Goal: Information Seeking & Learning: Check status

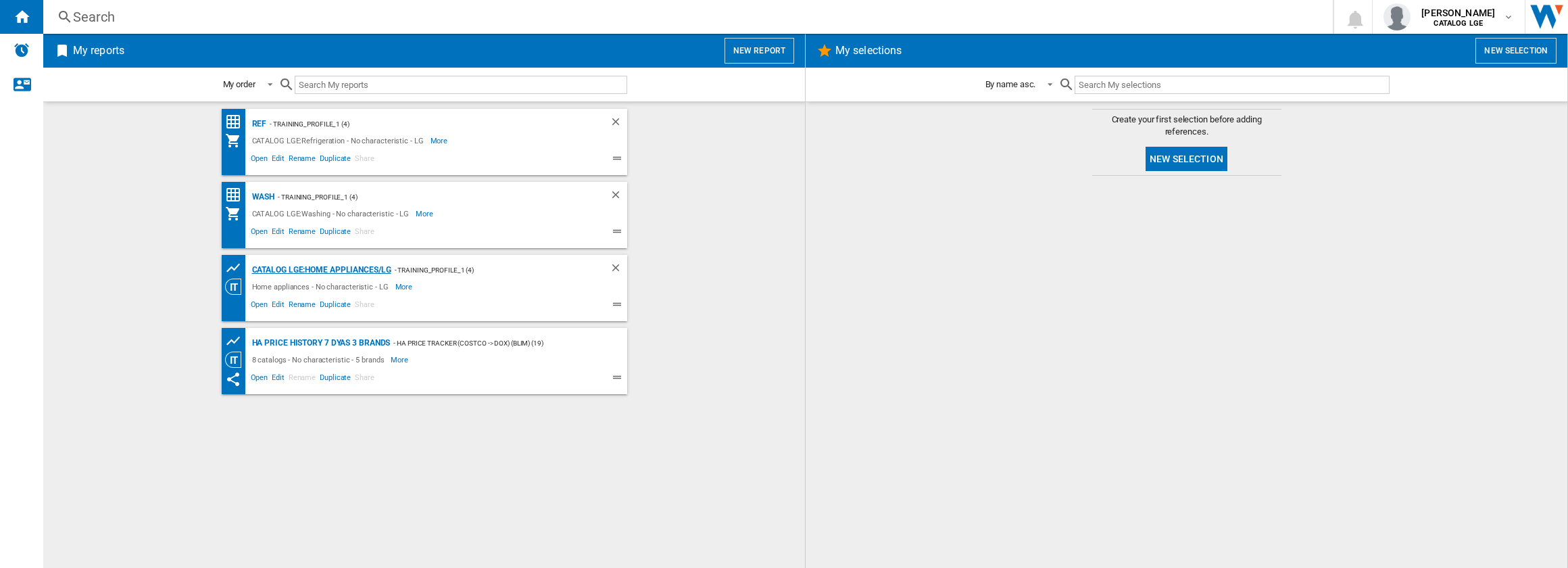
click at [275, 271] on div "CATALOG LGE:Home appliances/LG" at bounding box center [320, 270] width 143 height 17
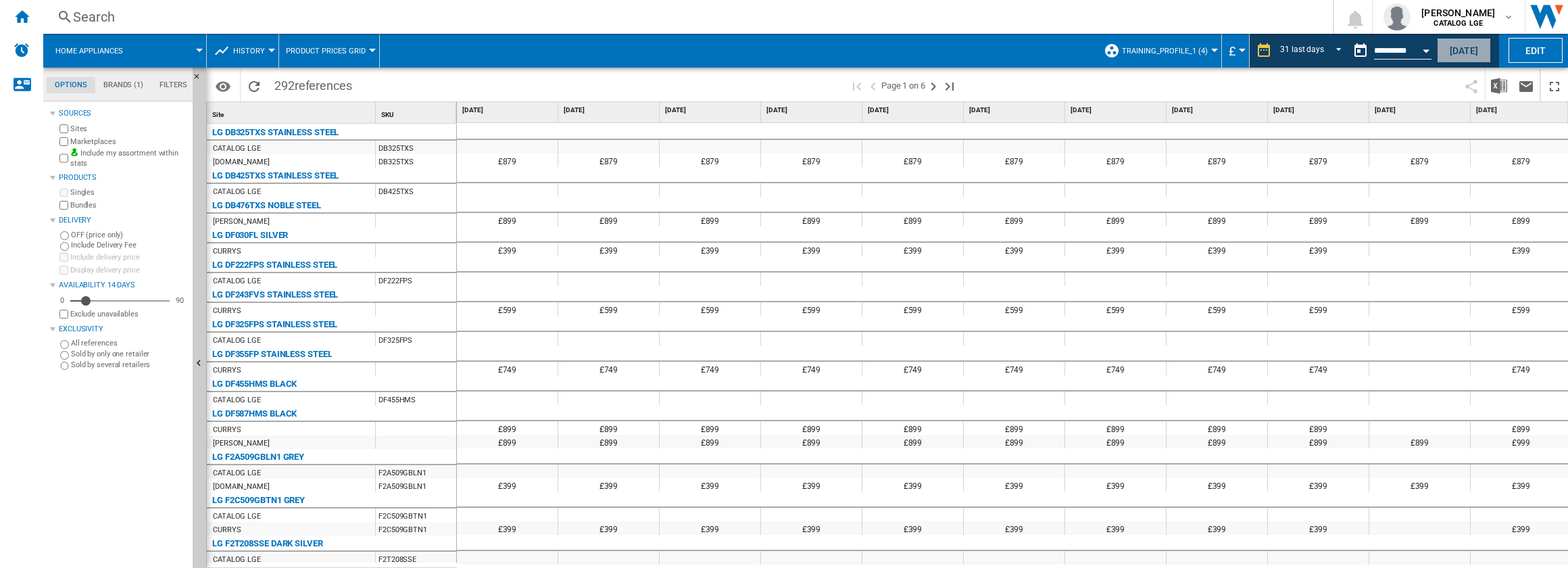
click at [1467, 49] on button "[DATE]" at bounding box center [1464, 50] width 54 height 25
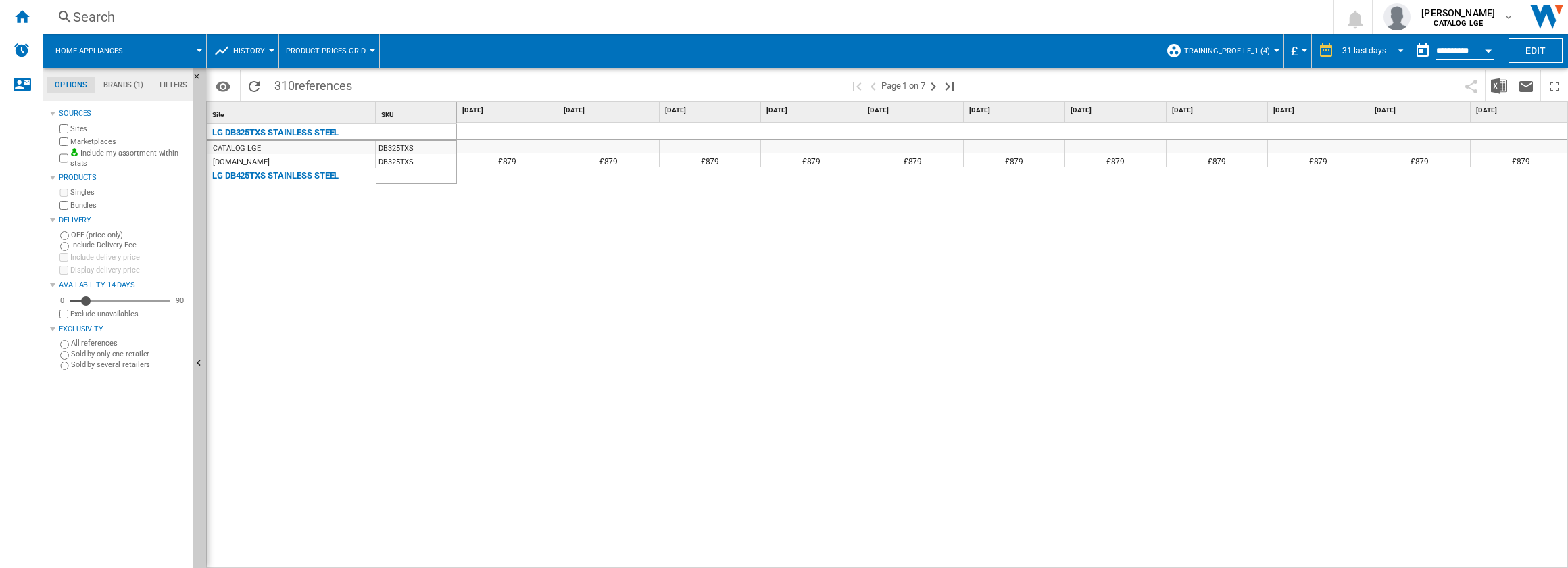
click at [1394, 50] on span "REPORTS.WIZARD.STEPS.REPORT.STEPS.REPORT_OPTIONS.PERIOD: 31 last days" at bounding box center [1397, 49] width 16 height 12
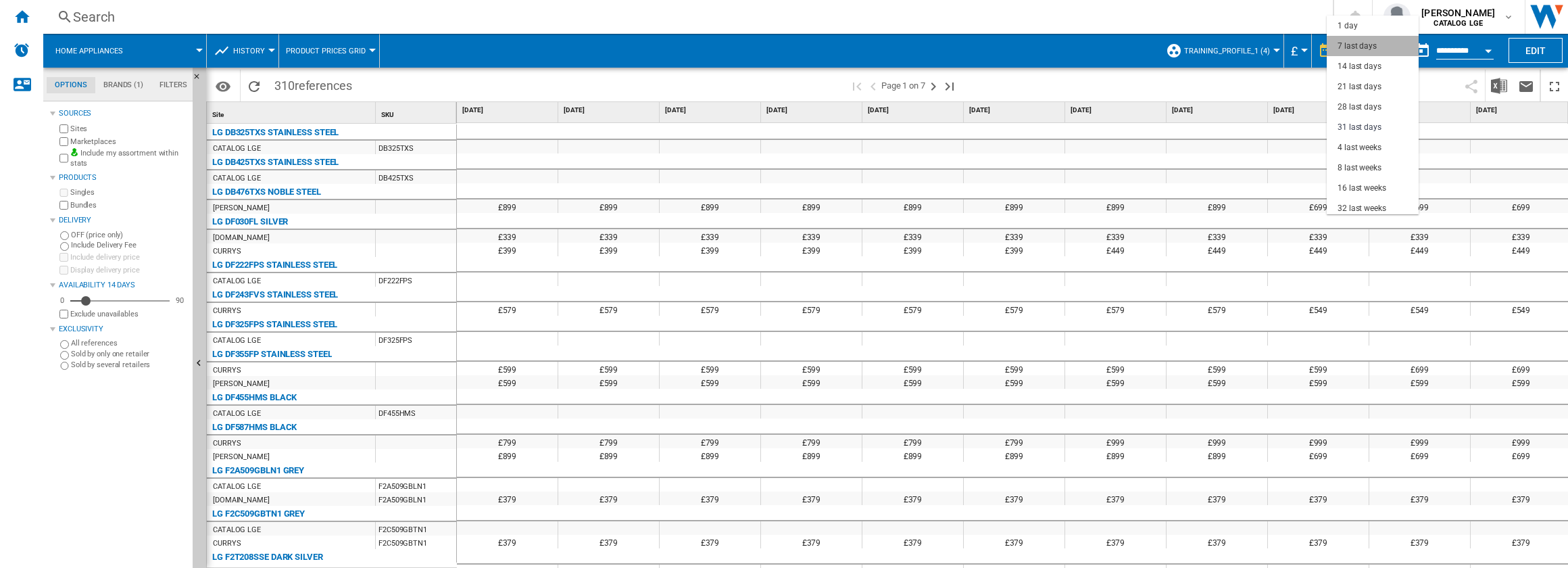
click at [1377, 47] on md-option "7 last days" at bounding box center [1373, 46] width 92 height 20
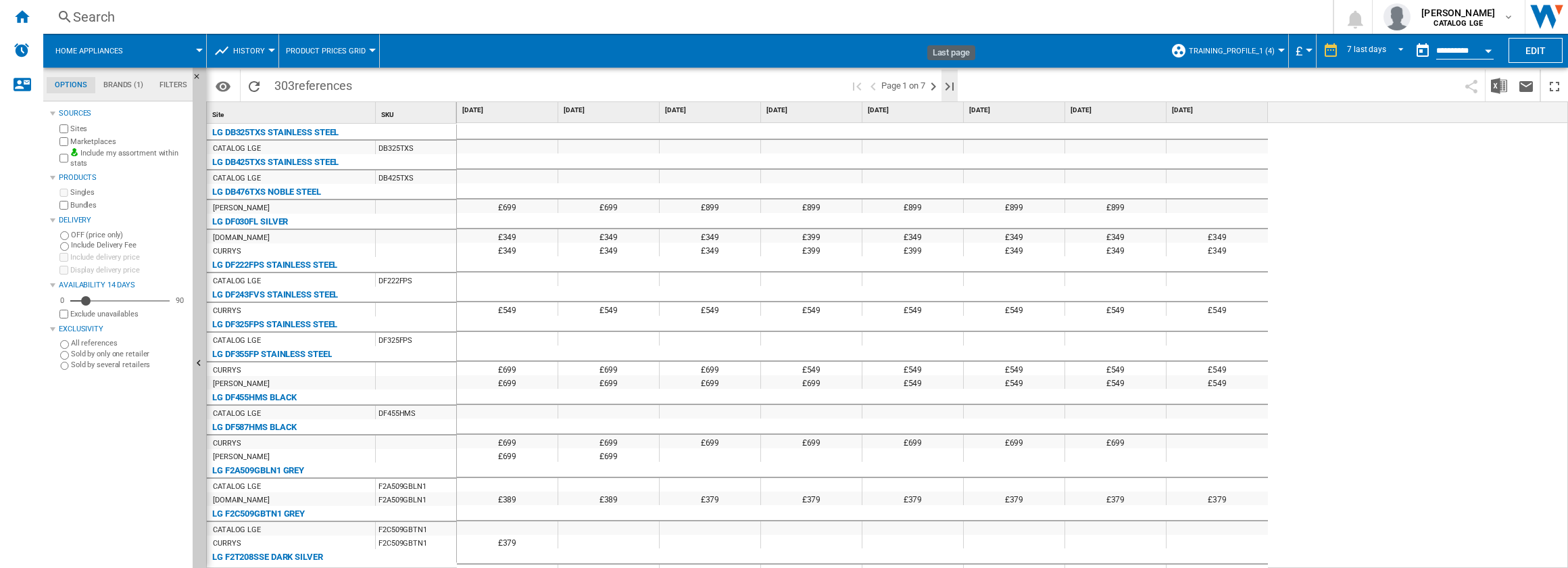
click at [947, 84] on ng-md-icon "Last page" at bounding box center [949, 86] width 16 height 16
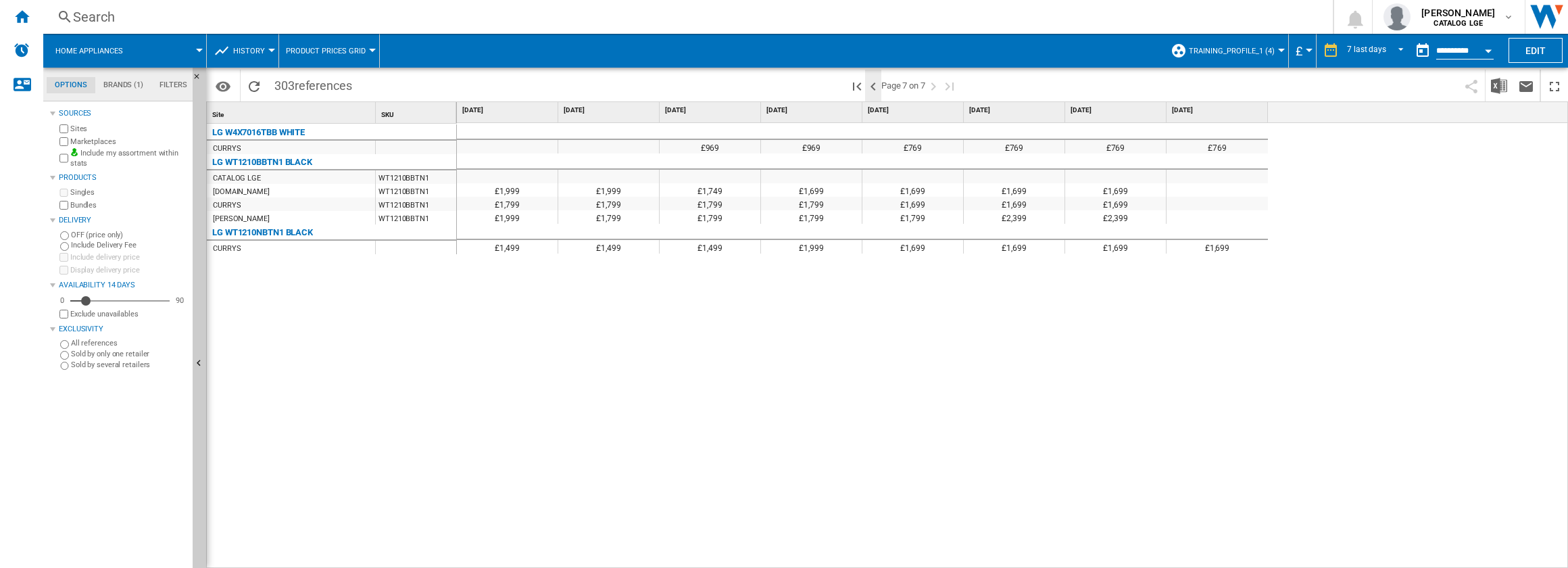
click at [878, 80] on ng-md-icon ">Previous page" at bounding box center [873, 86] width 16 height 16
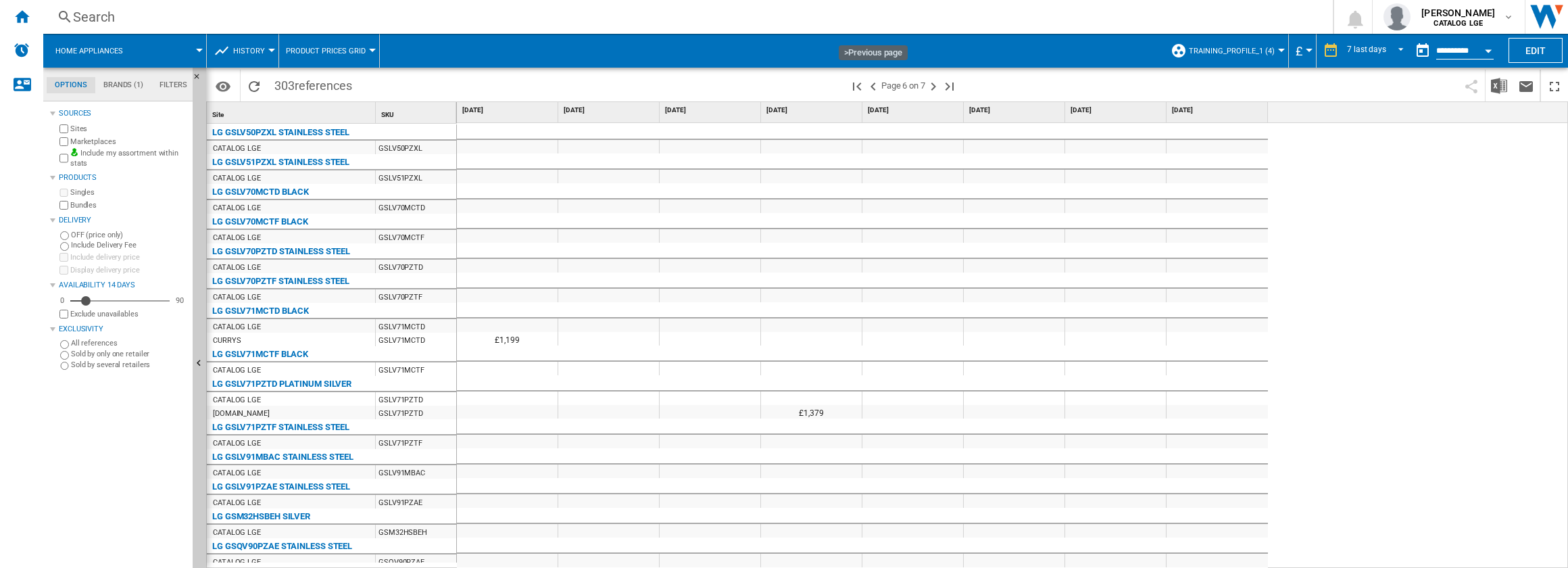
click at [873, 86] on ng-md-icon ">Previous page" at bounding box center [873, 86] width 16 height 16
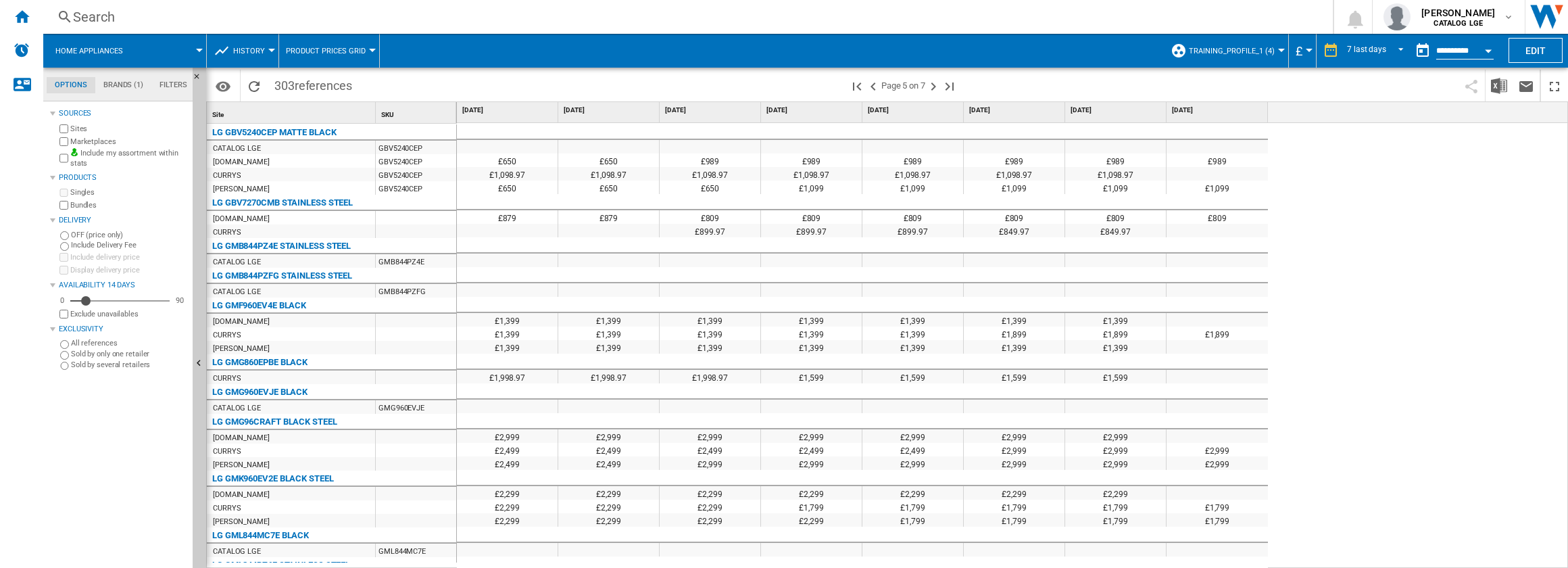
click at [1278, 51] on div at bounding box center [1281, 50] width 7 height 3
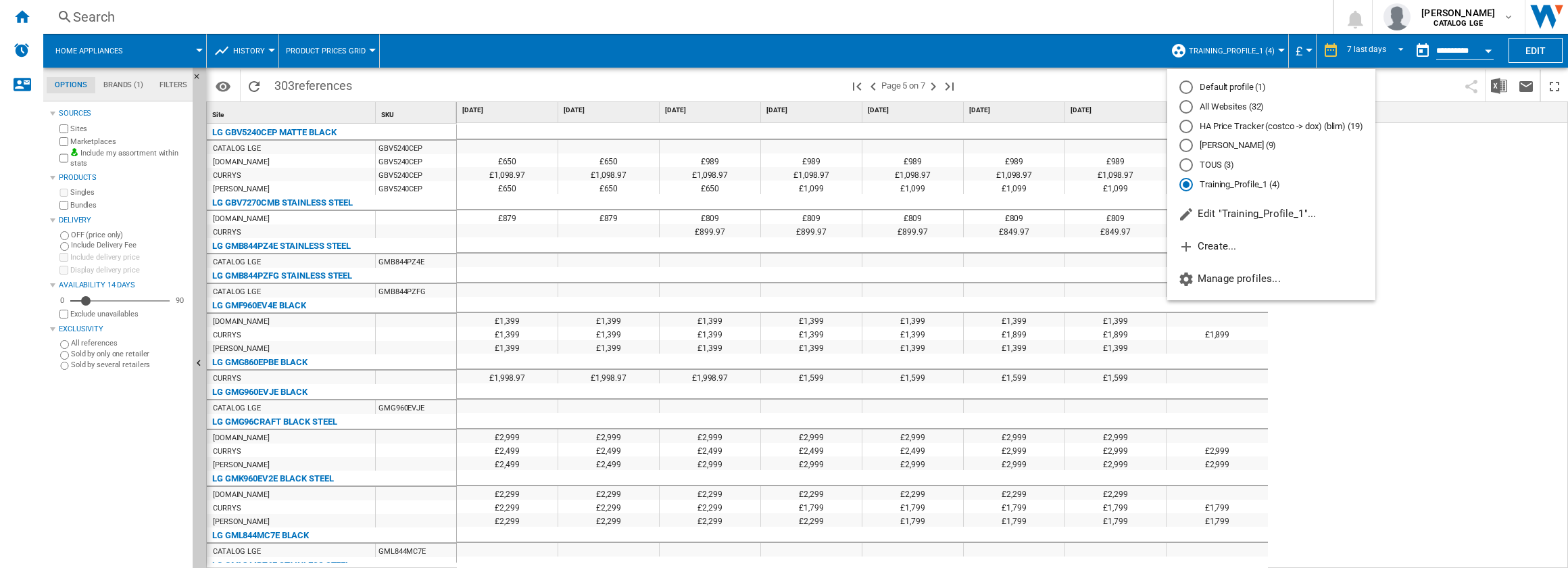
click at [1257, 129] on md-radio-button "HA Price Tracker (costco -> dox) (blim) (19)" at bounding box center [1271, 126] width 184 height 13
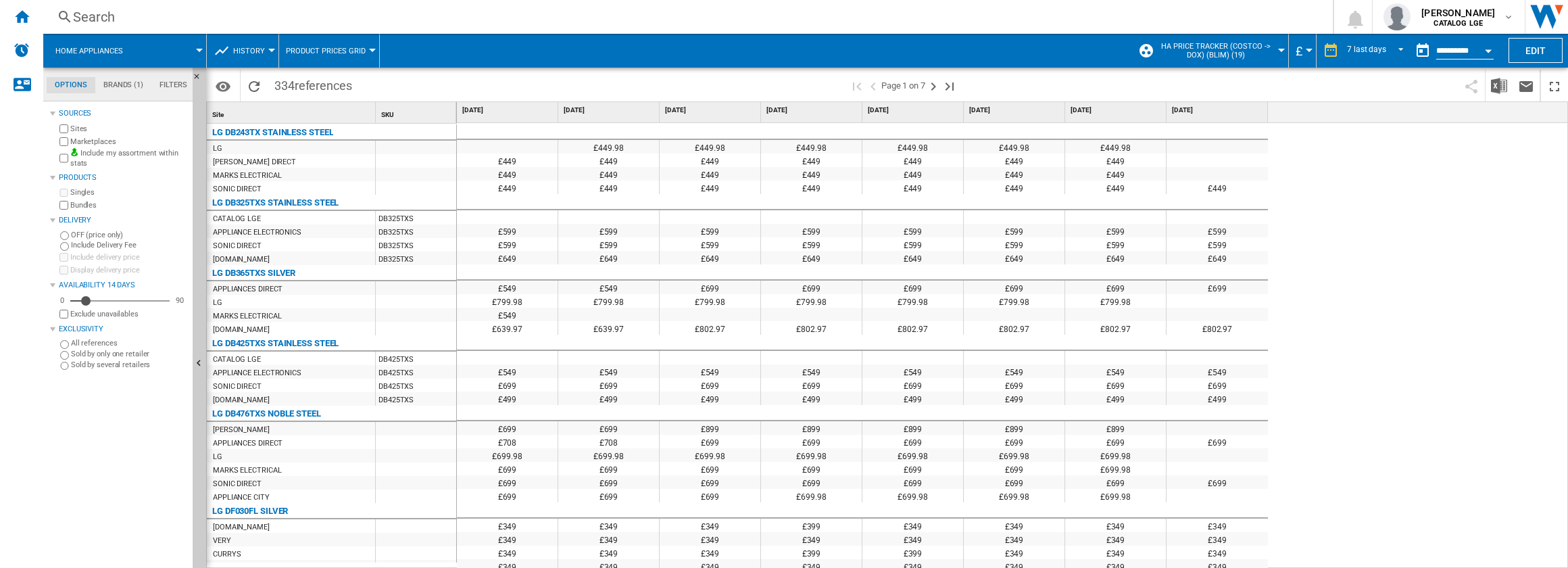
click at [1278, 51] on div at bounding box center [1281, 50] width 7 height 3
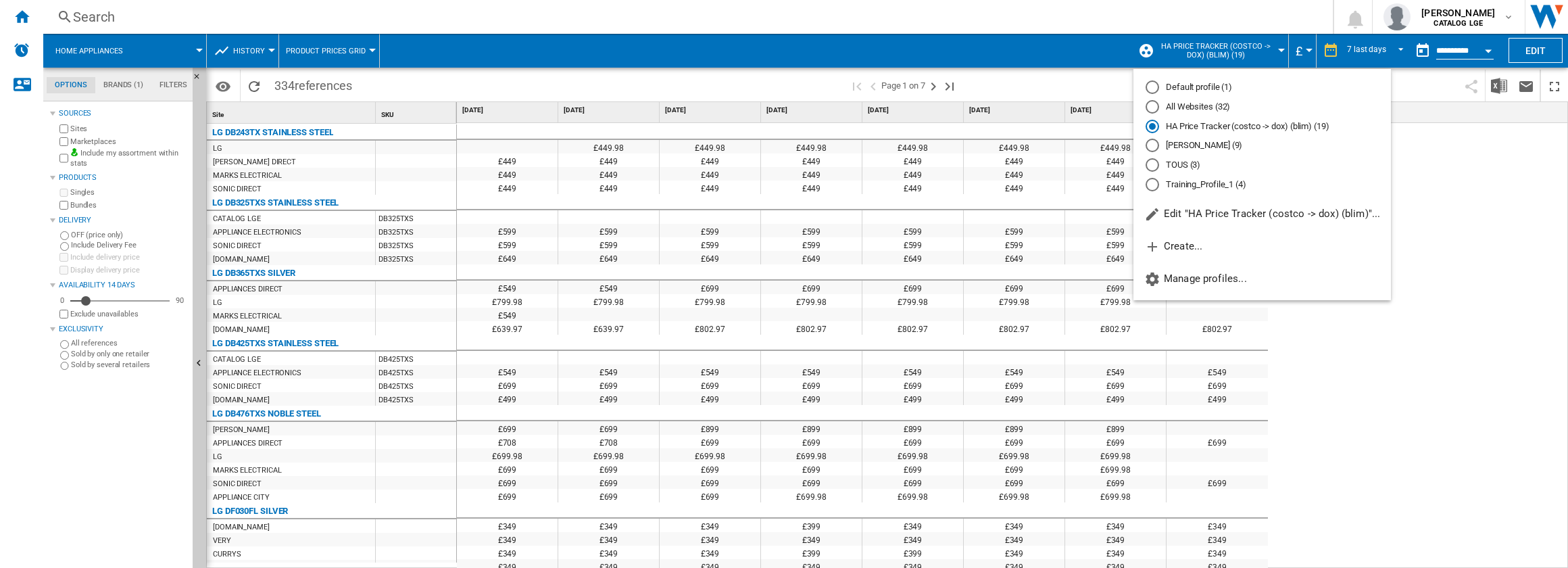
click at [1234, 110] on md-radio-button "All Websites (32)" at bounding box center [1261, 107] width 233 height 13
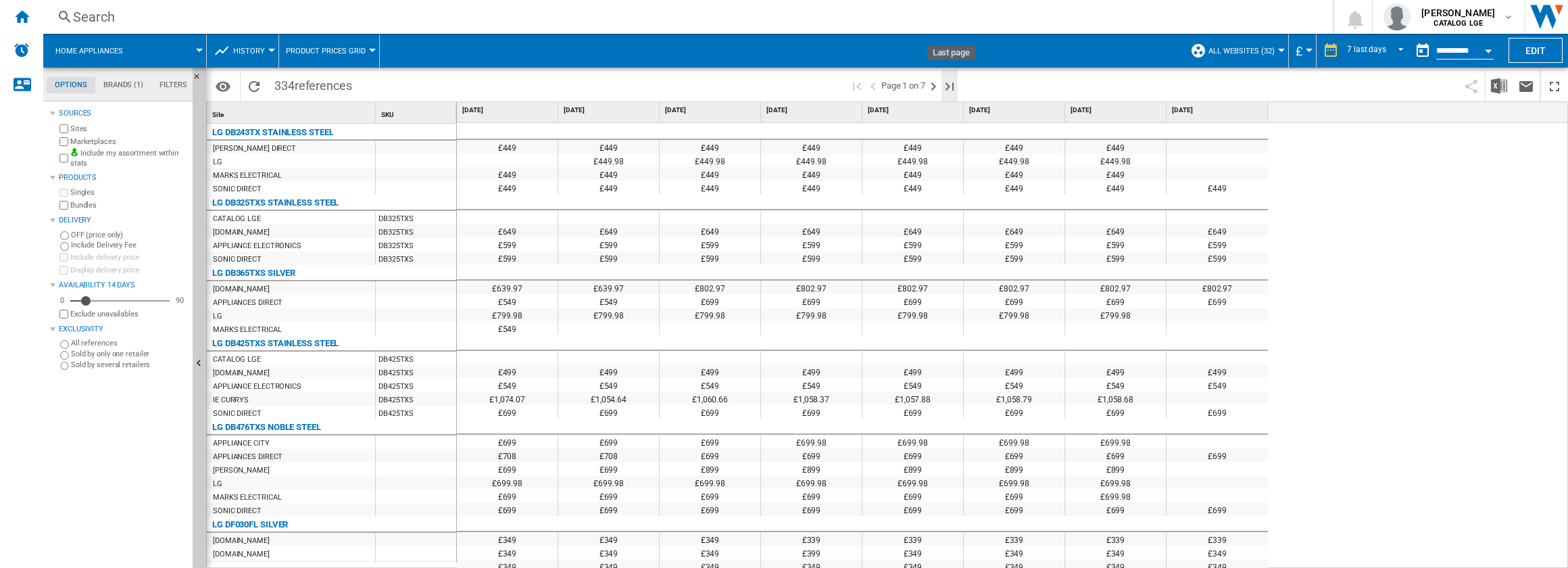
click at [947, 87] on ng-md-icon "Last page" at bounding box center [949, 86] width 16 height 16
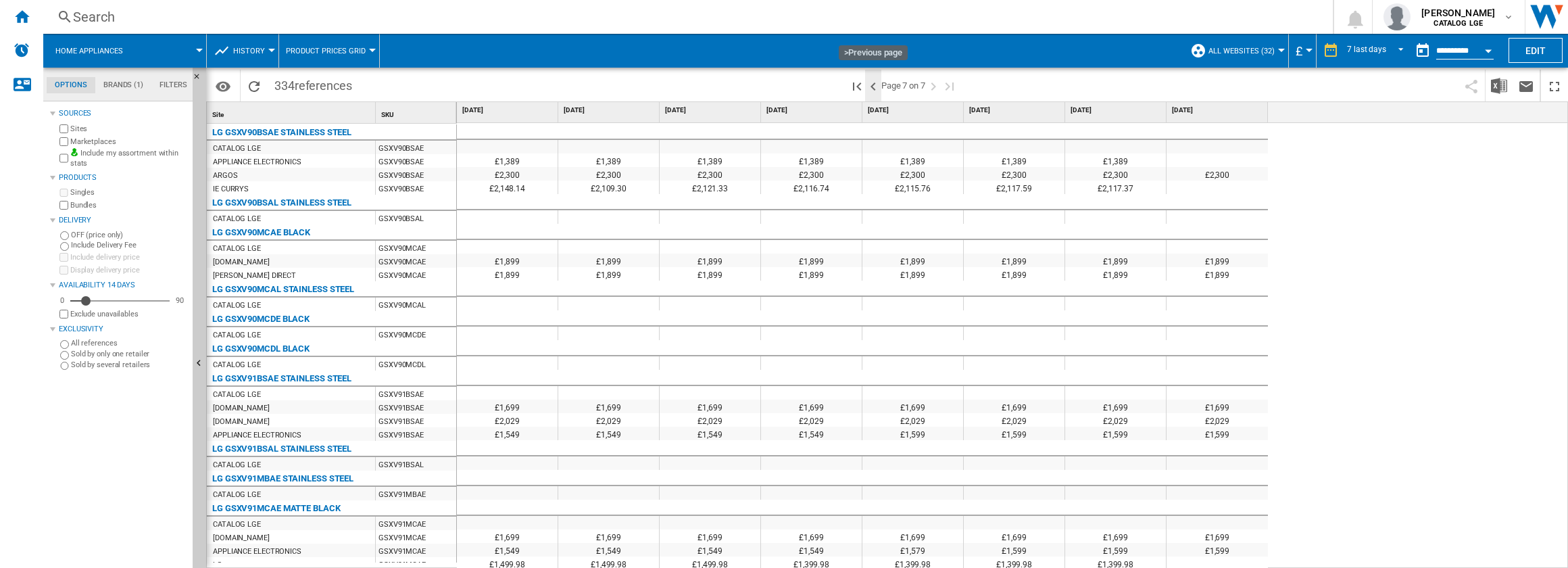
click at [875, 87] on ng-md-icon ">Previous page" at bounding box center [873, 86] width 16 height 16
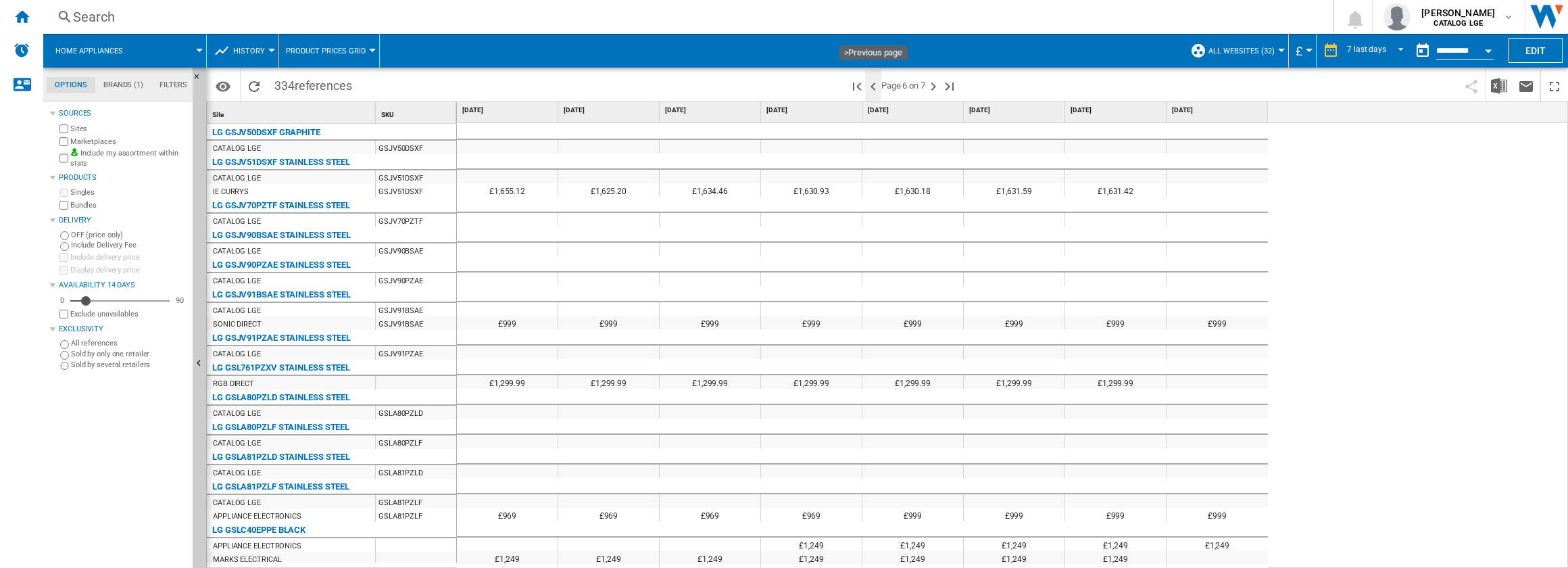
click at [875, 87] on ng-md-icon ">Previous page" at bounding box center [873, 86] width 16 height 16
